Goal: Information Seeking & Learning: Learn about a topic

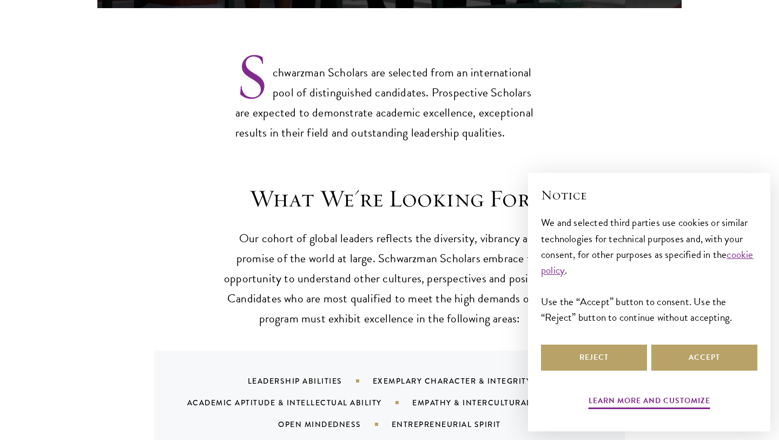
scroll to position [956, 0]
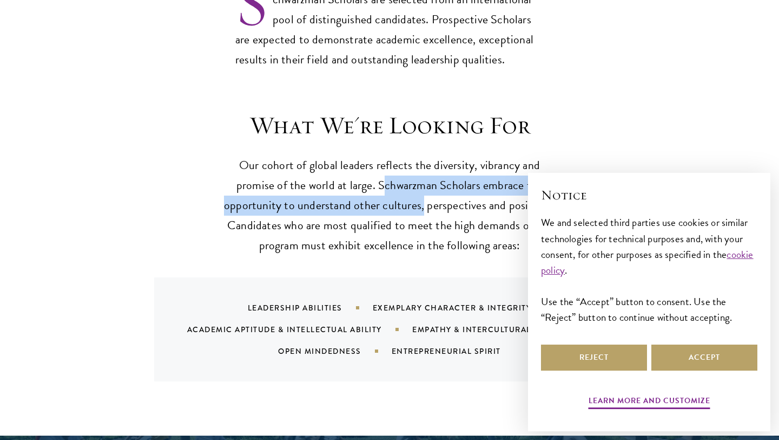
drag, startPoint x: 425, startPoint y: 182, endPoint x: 387, endPoint y: 169, distance: 39.9
click at [386, 169] on p "Our cohort of global leaders reflects the diversity, vibrancy and promise of th…" at bounding box center [390, 205] width 336 height 100
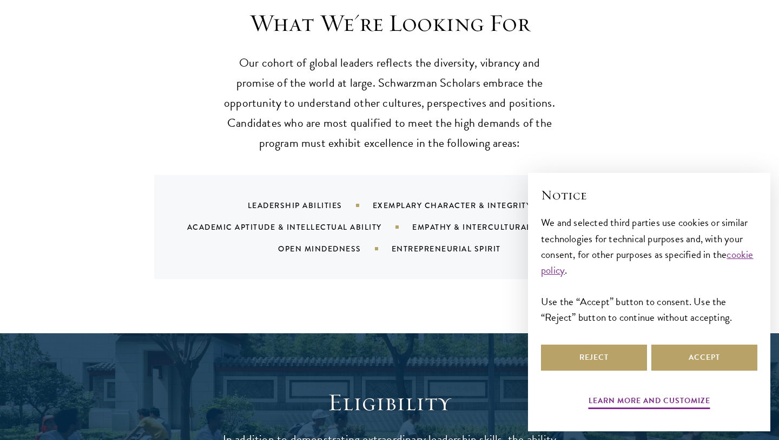
click at [391, 138] on div "What We're Looking For Our cohort of global leaders reflects the diversity, vib…" at bounding box center [389, 143] width 585 height 271
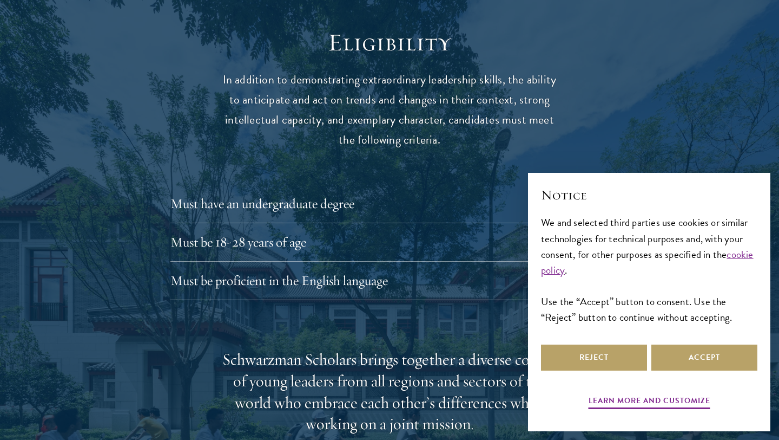
scroll to position [1419, 0]
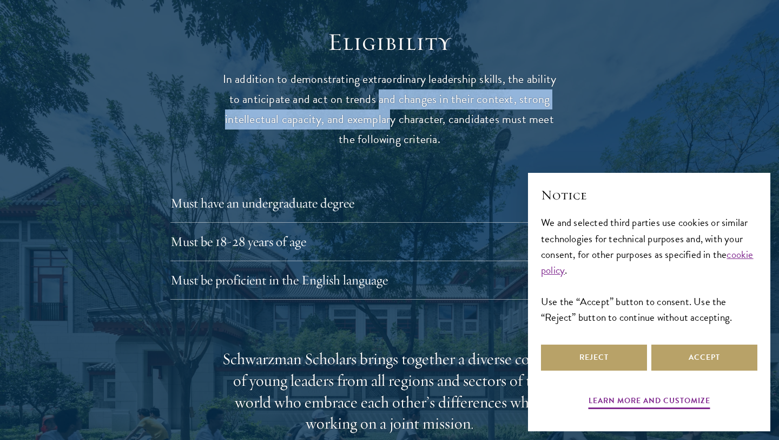
drag, startPoint x: 379, startPoint y: 71, endPoint x: 392, endPoint y: 97, distance: 29.0
click at [392, 97] on p "In addition to demonstrating extraordinary leadership skills, the ability to an…" at bounding box center [390, 109] width 336 height 80
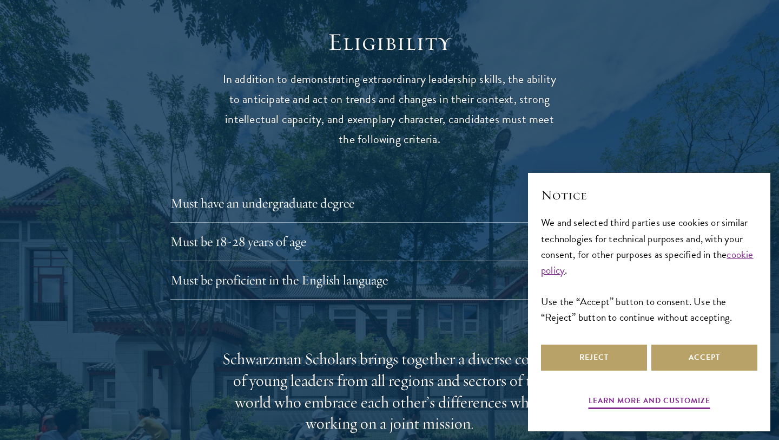
click at [405, 113] on p "In addition to demonstrating extraordinary leadership skills, the ability to an…" at bounding box center [390, 109] width 336 height 80
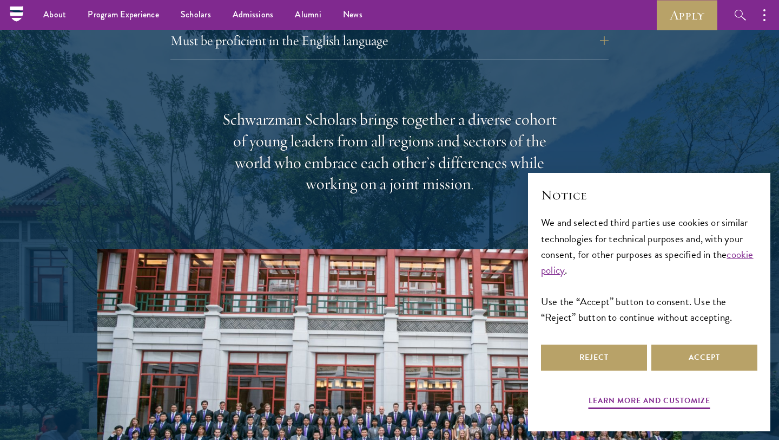
scroll to position [1656, 0]
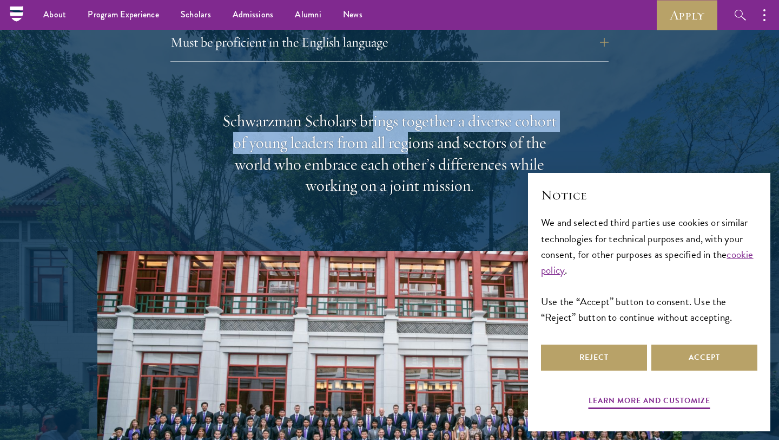
drag, startPoint x: 405, startPoint y: 113, endPoint x: 376, endPoint y: 109, distance: 29.4
click at [376, 110] on div "Schwarzman Scholars brings together a diverse cohort of young leaders from all …" at bounding box center [390, 153] width 336 height 87
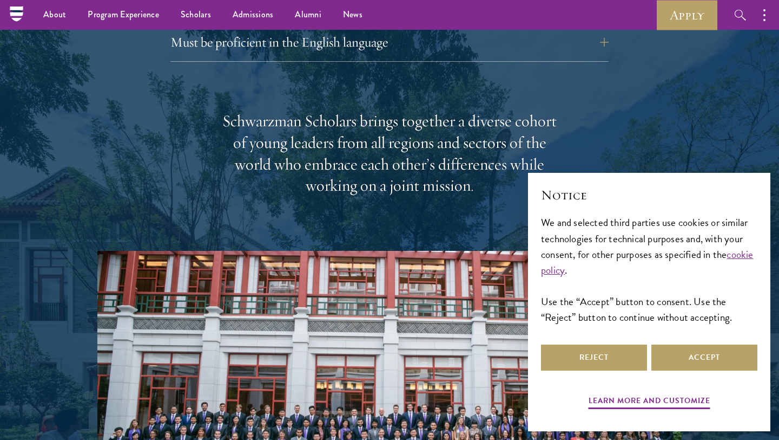
click at [401, 154] on div "Schwarzman Scholars brings together a diverse cohort of young leaders from all …" at bounding box center [390, 153] width 336 height 87
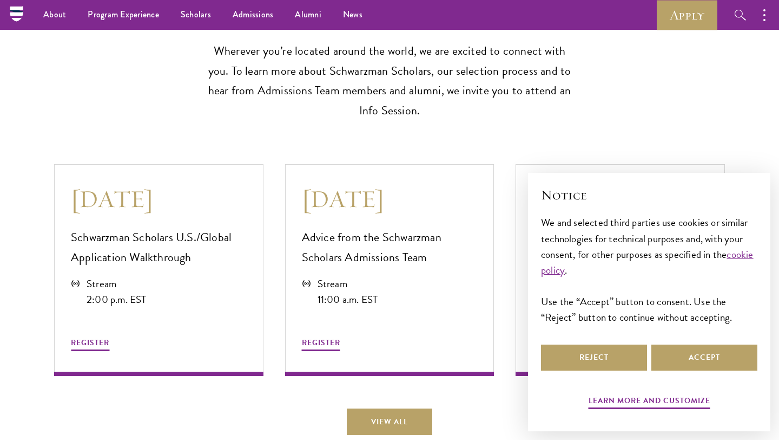
scroll to position [2861, 0]
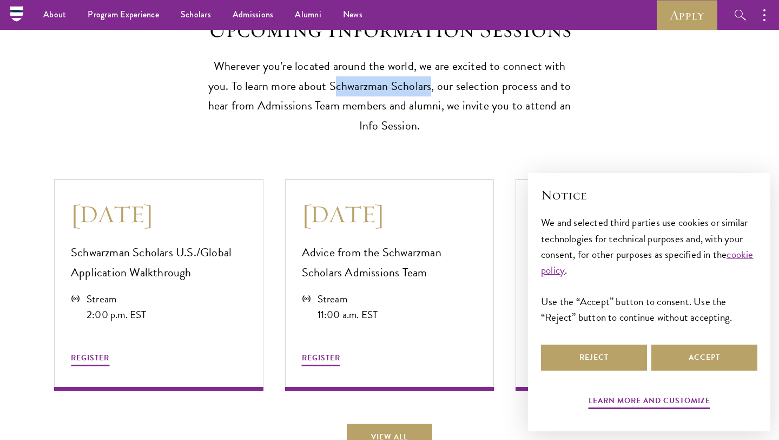
drag, startPoint x: 312, startPoint y: 76, endPoint x: 408, endPoint y: 75, distance: 95.8
click at [408, 75] on p "Wherever you’re located around the world, we are excited to connect with you. T…" at bounding box center [389, 96] width 373 height 80
copy p "chwarzman Scholars"
click at [314, 95] on p "Wherever you’re located around the world, we are excited to connect with you. T…" at bounding box center [389, 96] width 373 height 80
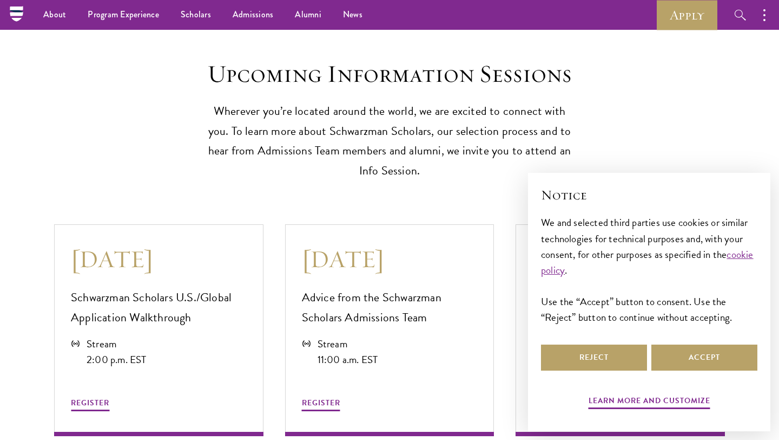
scroll to position [2814, 0]
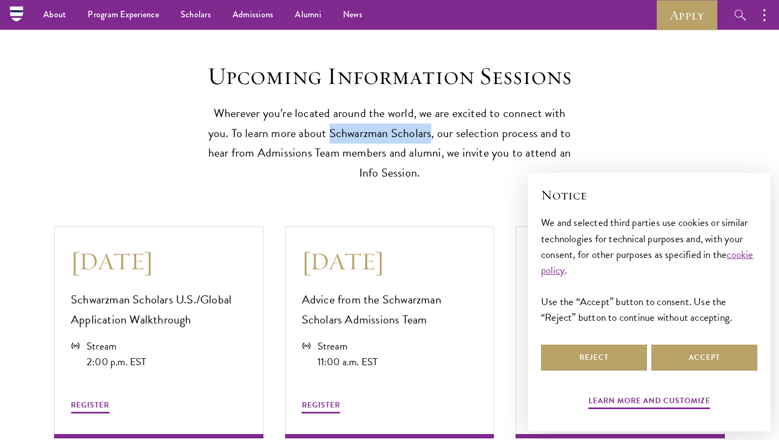
drag, startPoint x: 307, startPoint y: 128, endPoint x: 409, endPoint y: 126, distance: 101.2
click at [409, 126] on p "Wherever you’re located around the world, we are excited to connect with you. T…" at bounding box center [389, 143] width 373 height 80
copy p "Schwarzman Scholars"
